Goal: Task Accomplishment & Management: Use online tool/utility

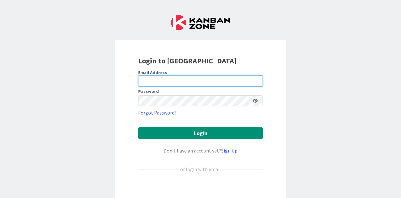
type input "[EMAIL_ADDRESS][DOMAIN_NAME]"
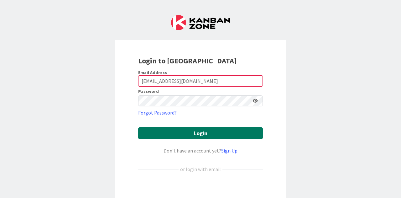
click at [202, 131] on button "Login" at bounding box center [200, 133] width 125 height 12
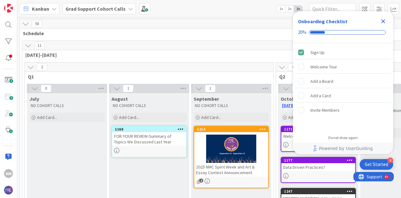
click at [385, 24] on icon "Close Checklist" at bounding box center [383, 22] width 8 height 8
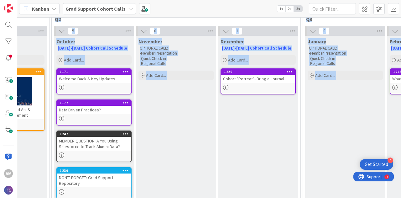
drag, startPoint x: 401, startPoint y: 35, endPoint x: 401, endPoint y: 45, distance: 10.3
click at [401, 45] on div "58 Schedule 11 [DATE]-[DATE] 2 Q1 0 July NO COHORT CALLS Add Card... [DATE] NO …" at bounding box center [209, 107] width 384 height 180
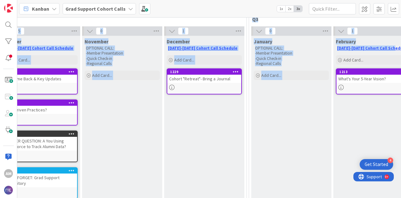
click at [217, 146] on div "December [DATE]-[DATE] Cohort Call Schedule Add Card... 1229 Cohort "Retreat"- …" at bounding box center [204, 138] width 80 height 205
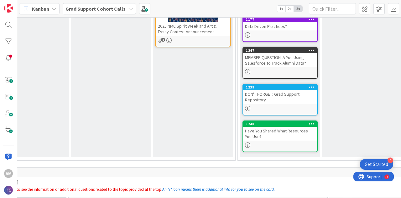
scroll to position [141, 0]
